Goal: Entertainment & Leisure: Consume media (video, audio)

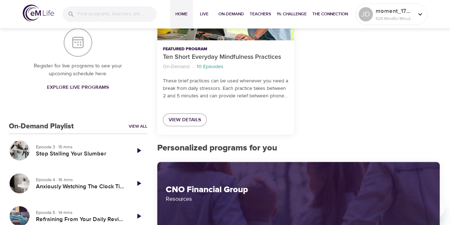
scroll to position [179, 0]
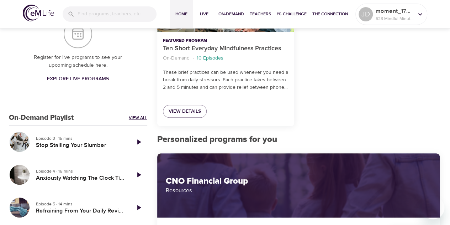
click at [134, 115] on link "View All" at bounding box center [138, 118] width 19 height 6
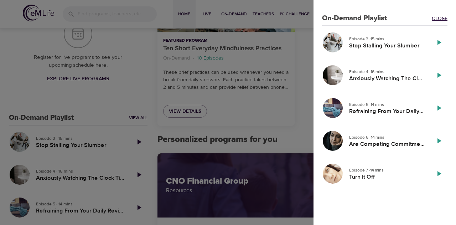
click at [439, 15] on link "Close" at bounding box center [439, 18] width 16 height 7
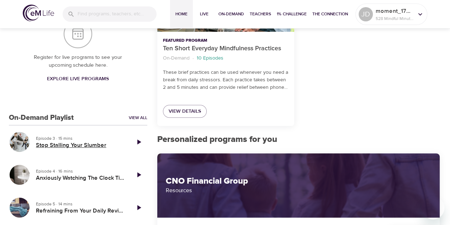
click at [59, 145] on h5 "Stop Stalling Your Slumber" at bounding box center [80, 144] width 89 height 7
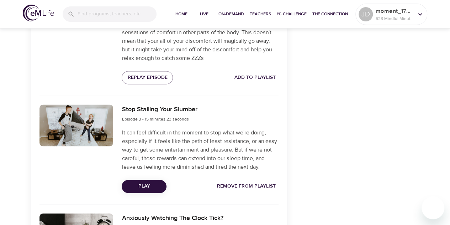
scroll to position [457, 0]
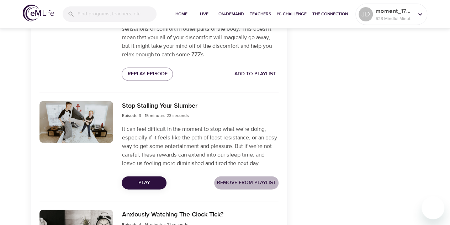
click at [248, 180] on span "Remove from Playlist" at bounding box center [246, 182] width 59 height 9
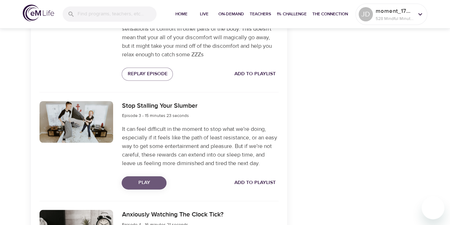
click at [143, 182] on span "Play" at bounding box center [143, 182] width 33 height 9
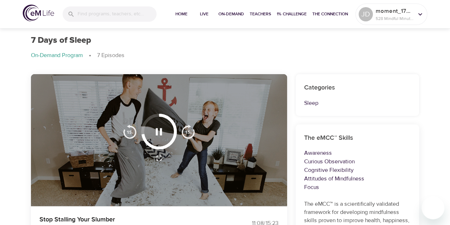
scroll to position [53, 0]
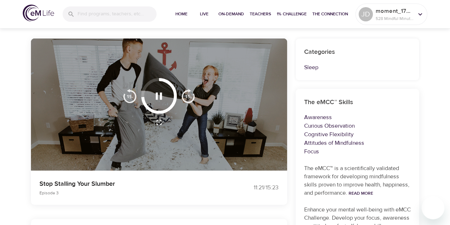
click at [192, 94] on img "button" at bounding box center [188, 96] width 14 height 14
click at [191, 93] on img "button" at bounding box center [188, 96] width 14 height 14
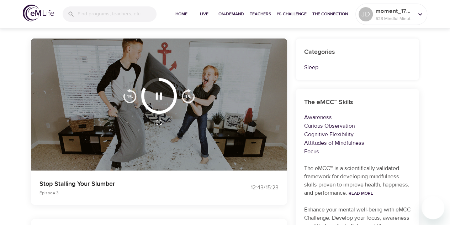
click at [191, 93] on img "button" at bounding box center [188, 96] width 14 height 14
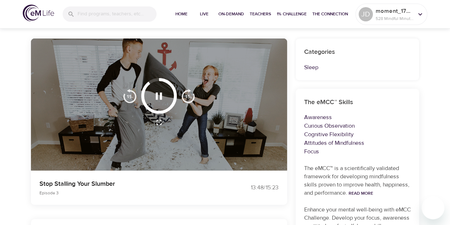
click at [191, 93] on img "button" at bounding box center [188, 96] width 14 height 14
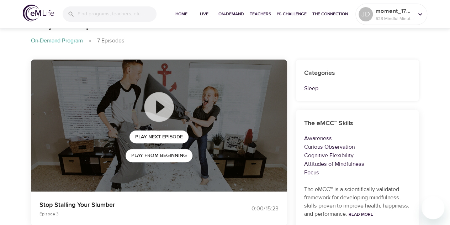
scroll to position [0, 0]
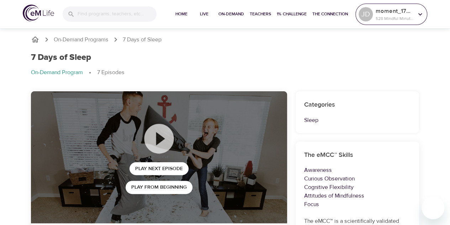
click at [422, 16] on icon at bounding box center [421, 14] width 8 height 8
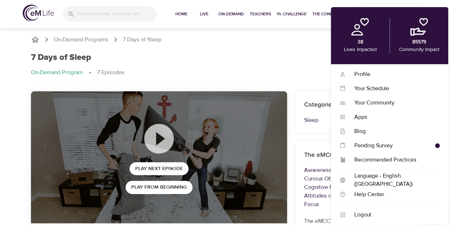
click at [266, 54] on div "7 Days of Sleep" at bounding box center [225, 57] width 389 height 10
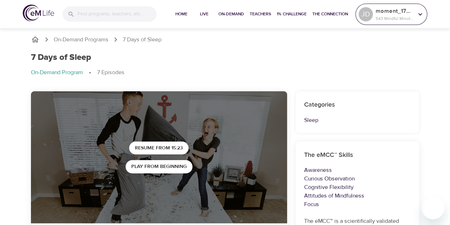
click at [418, 15] on icon at bounding box center [421, 14] width 8 height 8
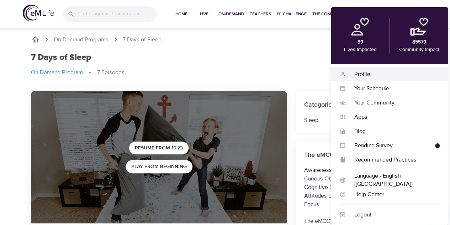
click at [375, 74] on div "Profile" at bounding box center [393, 74] width 94 height 8
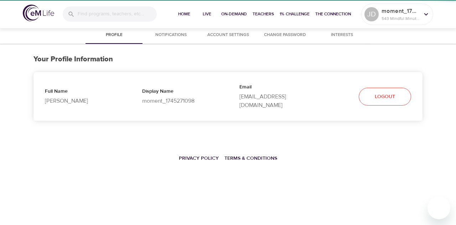
select select "10"
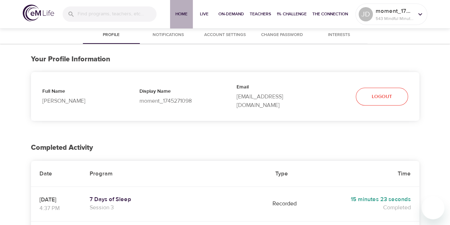
click at [189, 17] on span "Home" at bounding box center [181, 13] width 17 height 7
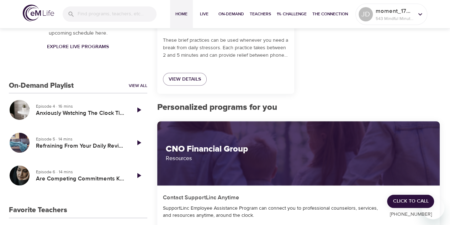
scroll to position [214, 0]
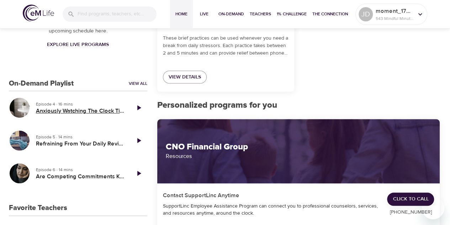
click at [73, 110] on h5 "Anxiously Watching The Clock Tick?" at bounding box center [80, 110] width 89 height 7
